Goal: Task Accomplishment & Management: Manage account settings

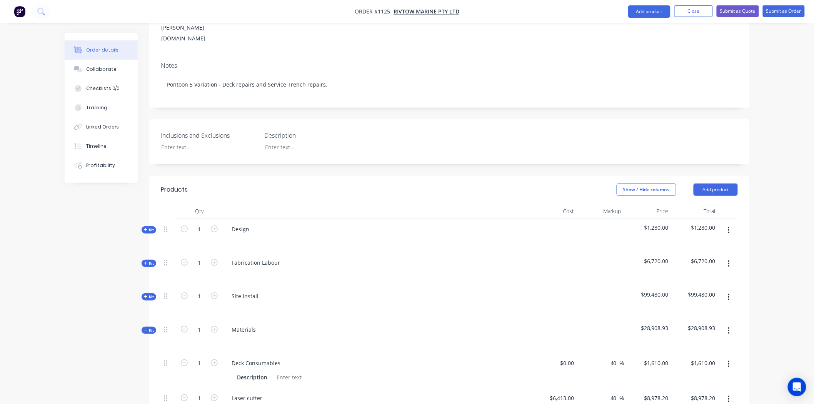
scroll to position [128, 0]
click at [687, 8] on button "Close" at bounding box center [694, 12] width 38 height 12
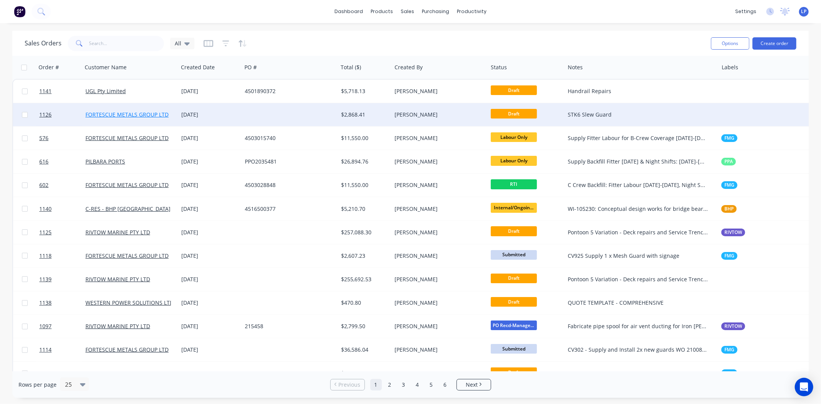
click at [142, 114] on link "FORTESCUE METALS GROUP LTD" at bounding box center [126, 114] width 83 height 7
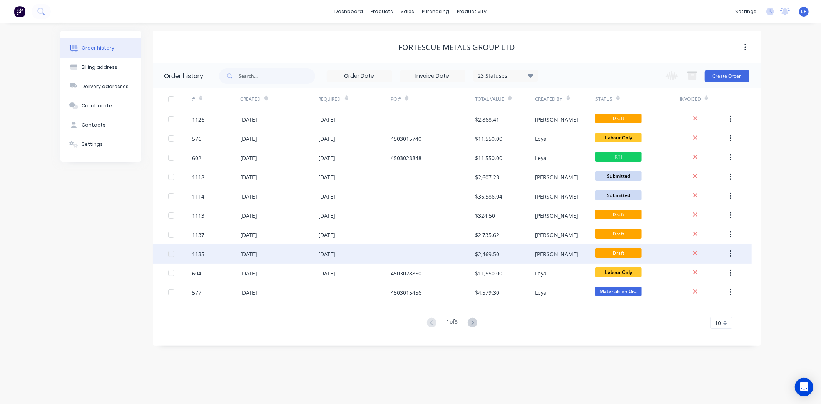
click at [222, 252] on div "1135" at bounding box center [216, 253] width 48 height 19
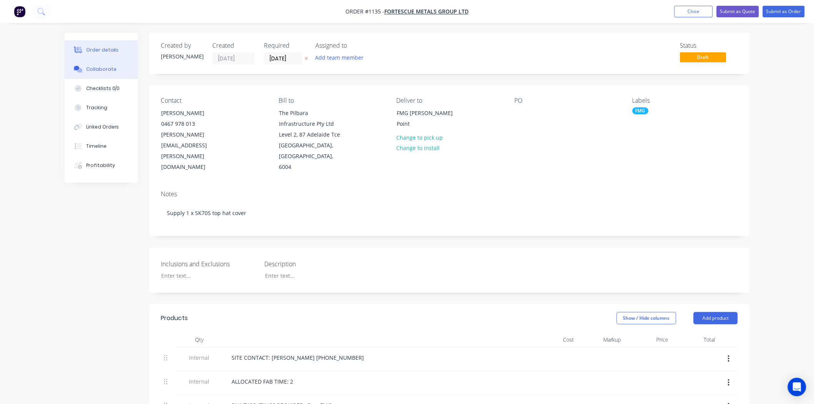
click at [94, 70] on div "Collaborate" at bounding box center [101, 69] width 30 height 7
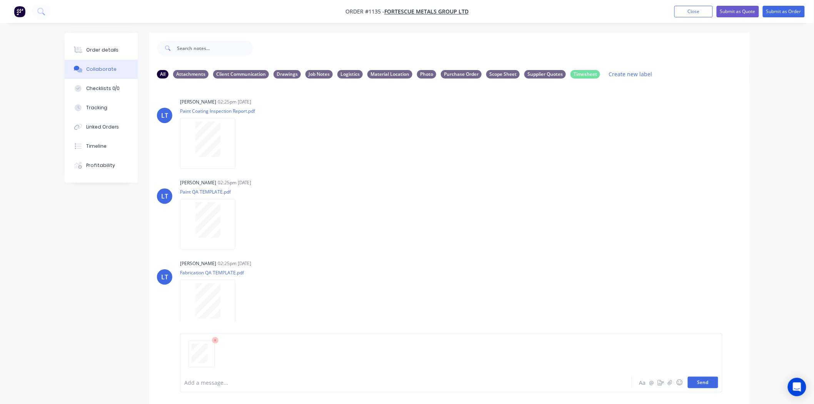
click at [706, 384] on button "Send" at bounding box center [703, 383] width 30 height 12
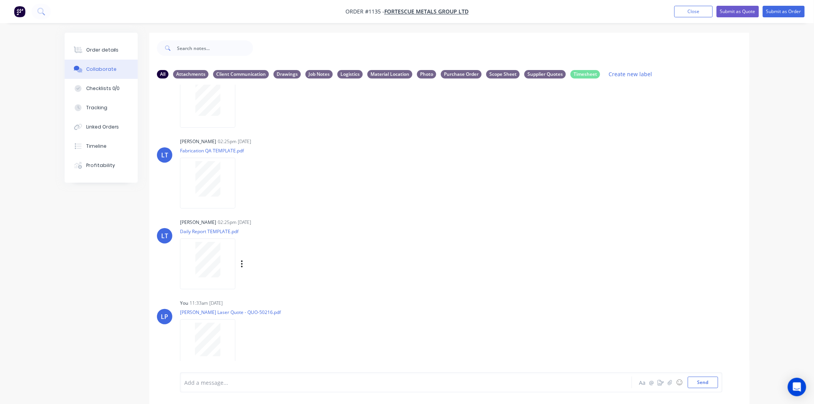
scroll to position [122, 0]
click at [241, 344] on icon "button" at bounding box center [242, 344] width 2 height 9
click at [256, 329] on button "Labels" at bounding box center [292, 327] width 87 height 17
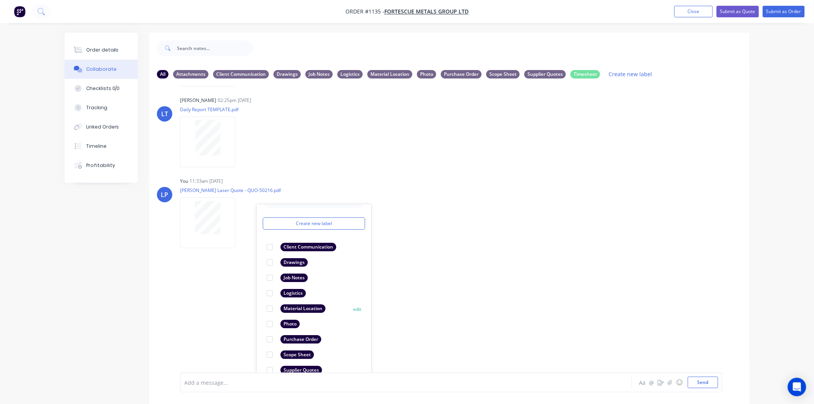
scroll to position [45, 0]
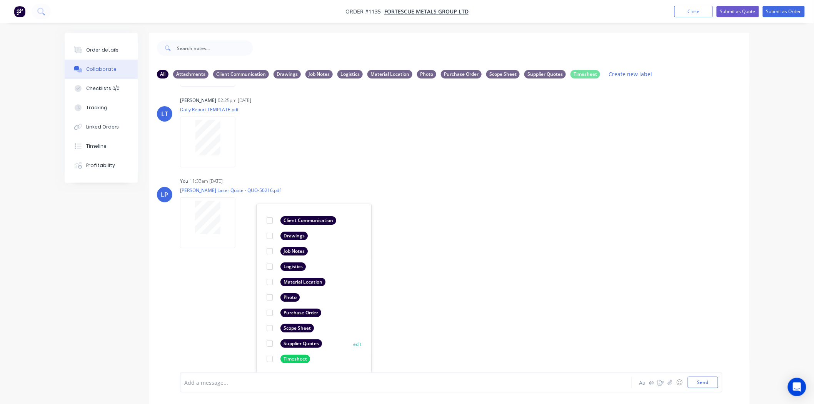
click at [270, 343] on div at bounding box center [269, 343] width 15 height 15
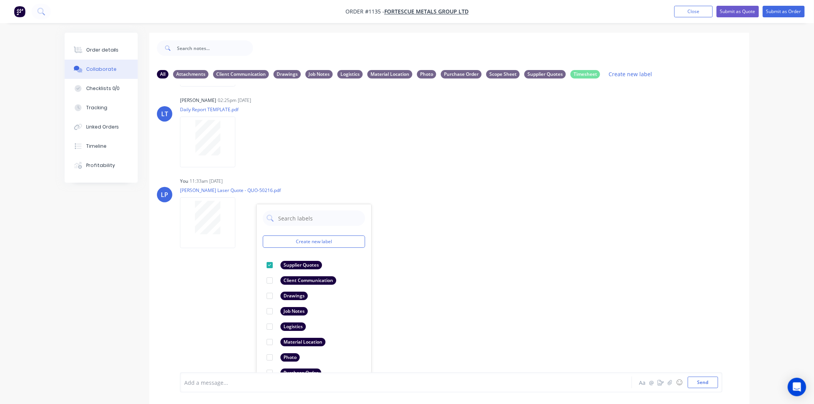
click at [510, 267] on div "LT [PERSON_NAME] 02:25pm [DATE] Paint Coating Inspection Report.pdf Labels Down…" at bounding box center [449, 229] width 600 height 288
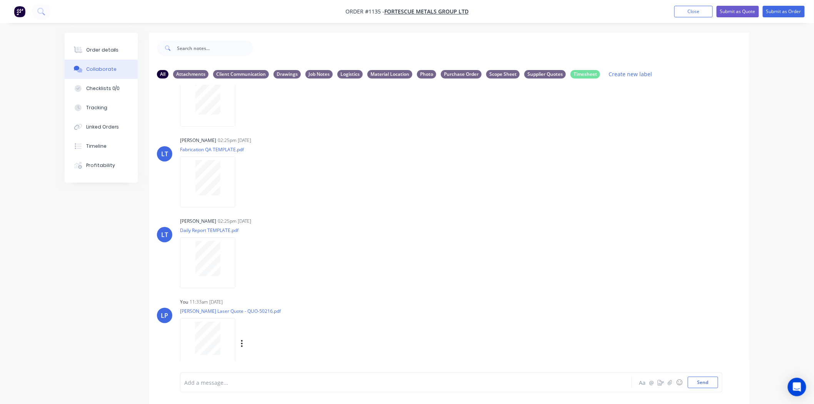
scroll to position [122, 0]
click at [113, 48] on div "Order details" at bounding box center [102, 50] width 33 height 7
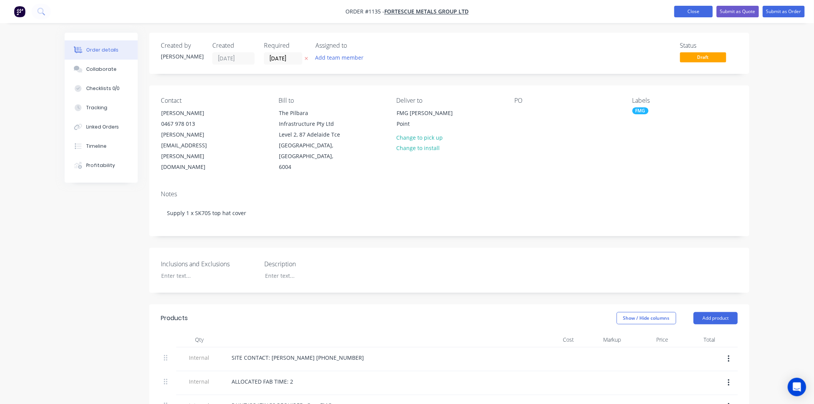
click at [684, 11] on button "Close" at bounding box center [694, 12] width 38 height 12
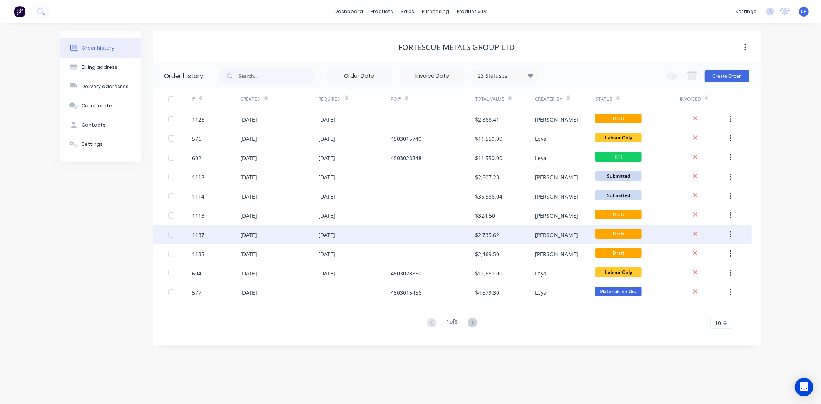
click at [214, 237] on div "1137" at bounding box center [216, 234] width 48 height 19
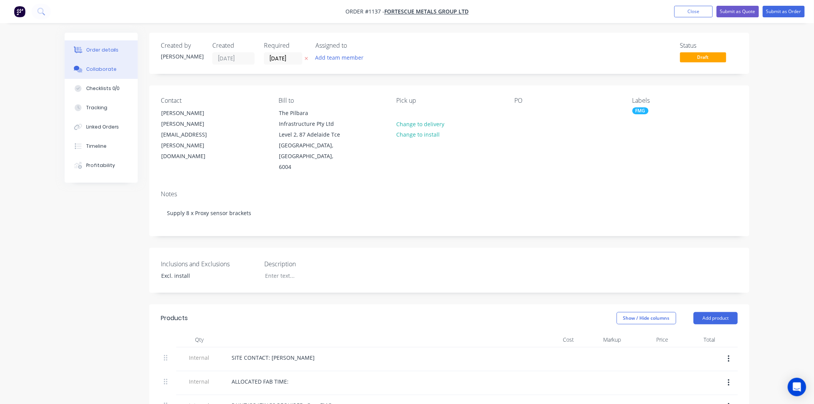
click at [100, 71] on div "Collaborate" at bounding box center [101, 69] width 30 height 7
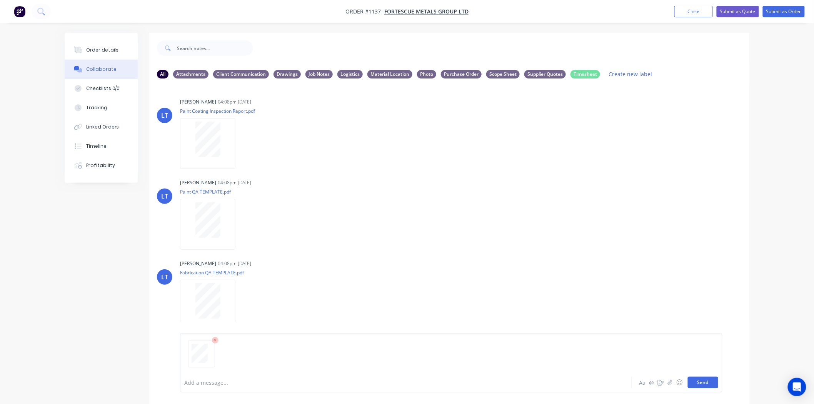
click at [707, 380] on button "Send" at bounding box center [703, 383] width 30 height 12
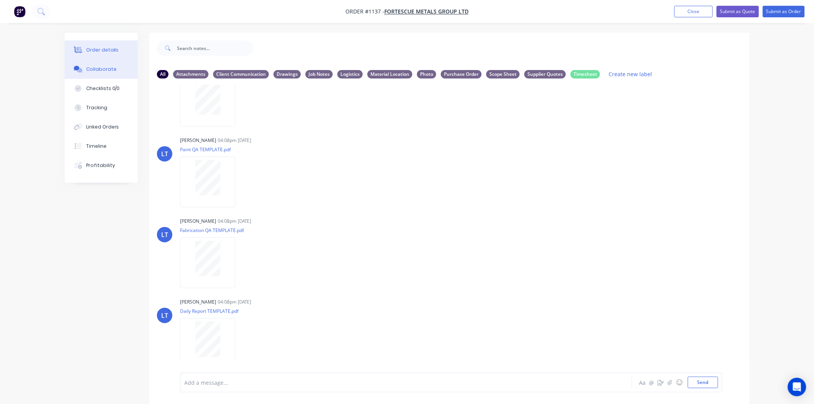
click at [105, 48] on div "Order details" at bounding box center [102, 50] width 33 height 7
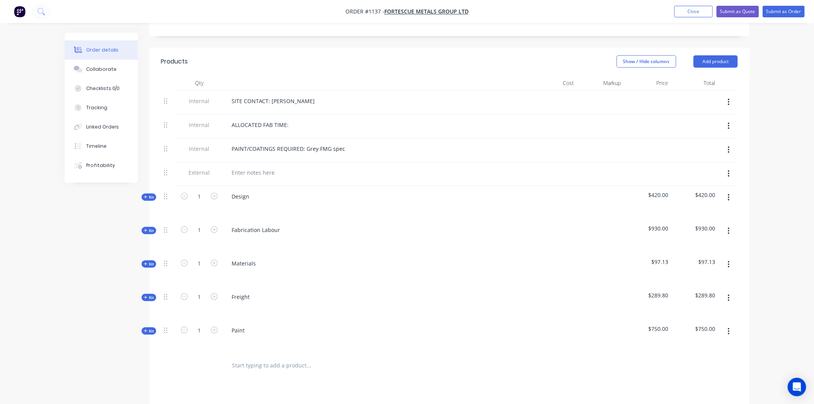
scroll to position [256, 0]
click at [152, 228] on span "Kit" at bounding box center [149, 231] width 10 height 6
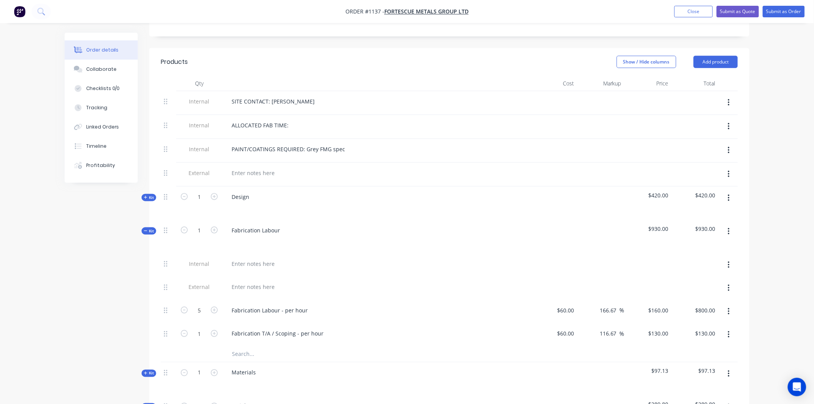
click at [152, 228] on span "Kit" at bounding box center [149, 231] width 10 height 6
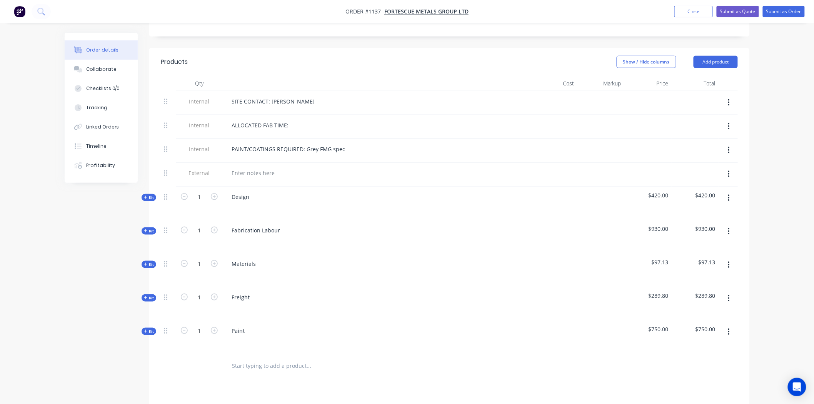
click at [149, 258] on div "Created by [PERSON_NAME] Created [DATE] Required [DATE] Assigned to Add team me…" at bounding box center [407, 175] width 685 height 799
click at [149, 262] on span "Kit" at bounding box center [149, 265] width 10 height 6
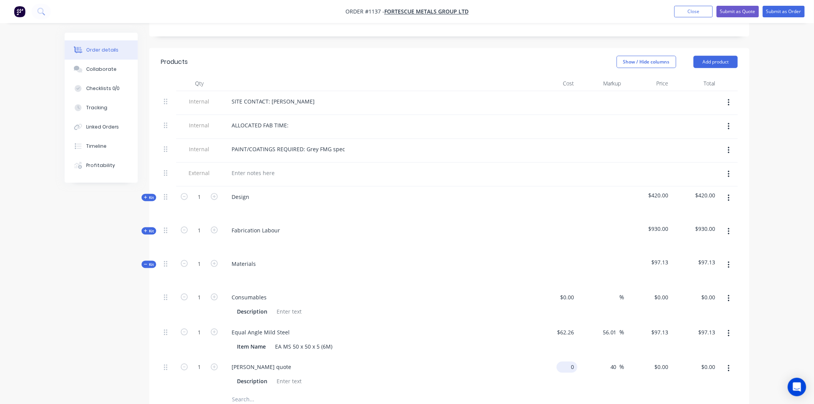
click at [568, 362] on div "0 $0.00" at bounding box center [567, 367] width 21 height 11
type input "$92.96"
type input "$130.144"
type input "$130.14"
click at [633, 367] on div "$130.144 $130.144" at bounding box center [648, 374] width 47 height 35
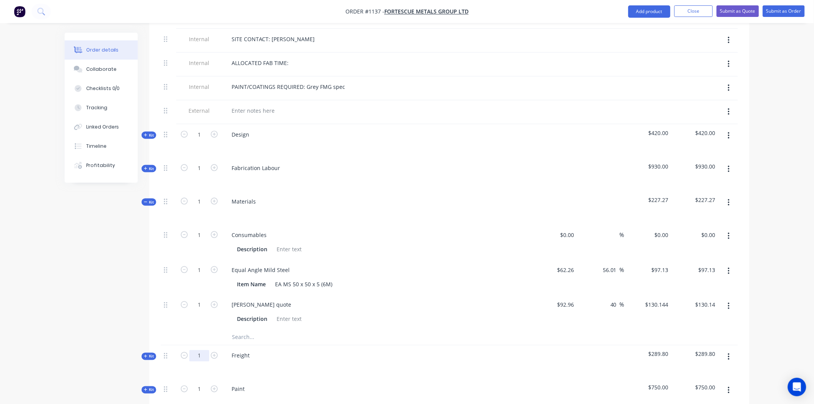
scroll to position [342, 0]
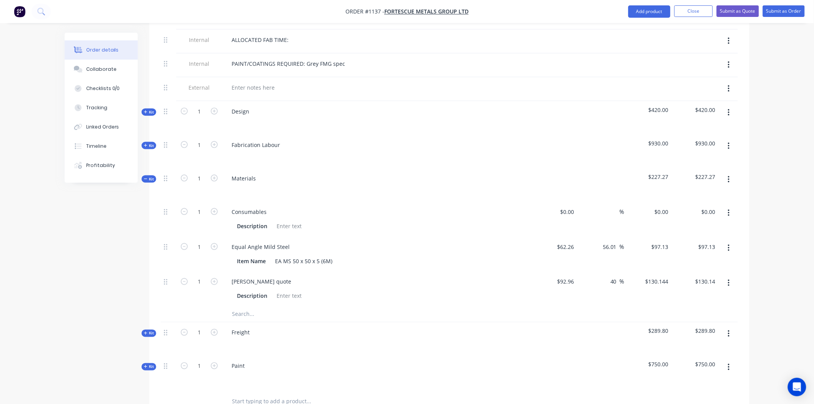
click at [145, 332] on icon at bounding box center [145, 333] width 3 height 3
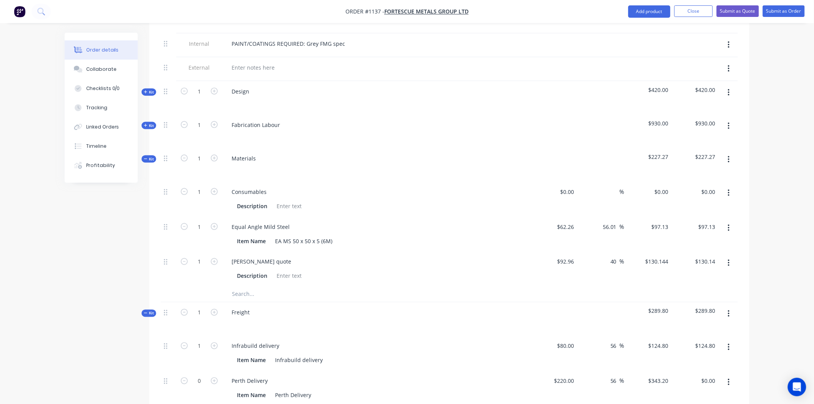
scroll to position [385, 0]
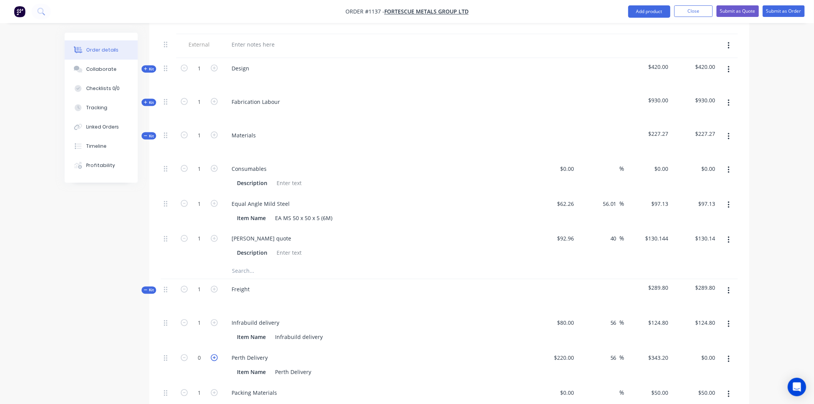
click at [214, 354] on icon "button" at bounding box center [214, 357] width 7 height 7
type input "1"
type input "$343.20"
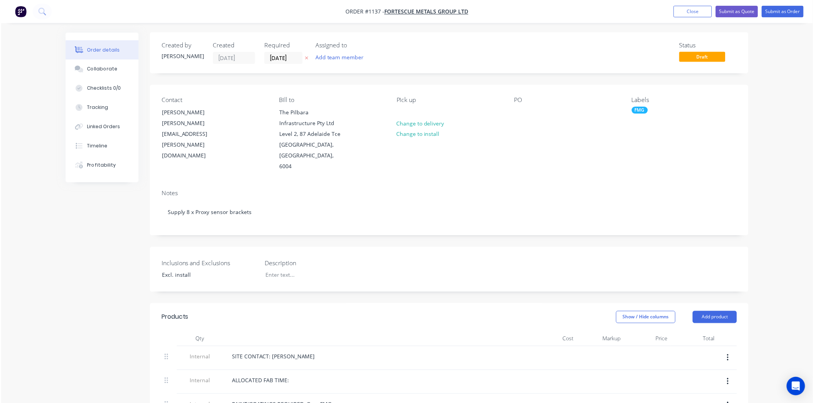
scroll to position [0, 0]
drag, startPoint x: 381, startPoint y: 12, endPoint x: 341, endPoint y: 14, distance: 40.9
click at [341, 14] on nav "Order #1137 - FORTESCUE METALS GROUP LTD Add product Close Submit as Quote Subm…" at bounding box center [407, 11] width 814 height 23
copy span "Order #1137"
